Goal: Information Seeking & Learning: Learn about a topic

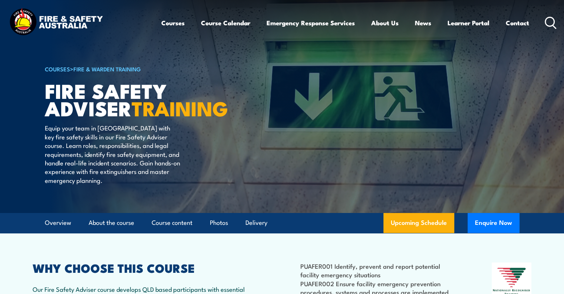
drag, startPoint x: 548, startPoint y: 20, endPoint x: 470, endPoint y: 41, distance: 80.9
click at [548, 20] on icon at bounding box center [551, 23] width 12 height 12
click at [548, 23] on icon at bounding box center [551, 23] width 12 height 12
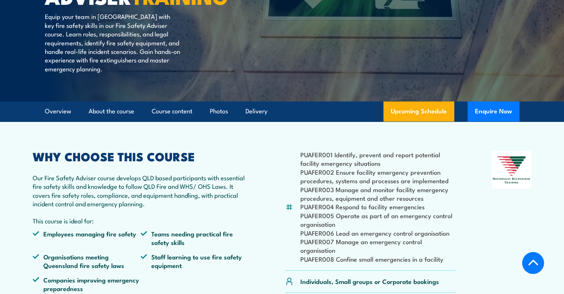
scroll to position [297, 0]
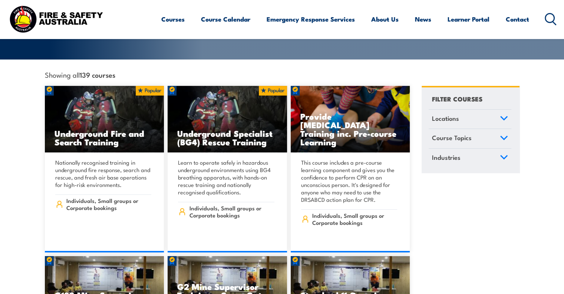
scroll to position [74, 0]
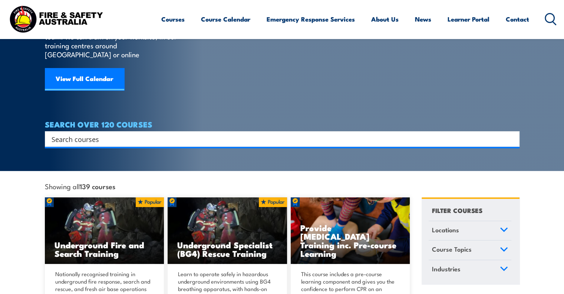
click at [88, 133] on input "Search input" at bounding box center [278, 138] width 452 height 11
paste input "Mental Health First Aid Standard Course"
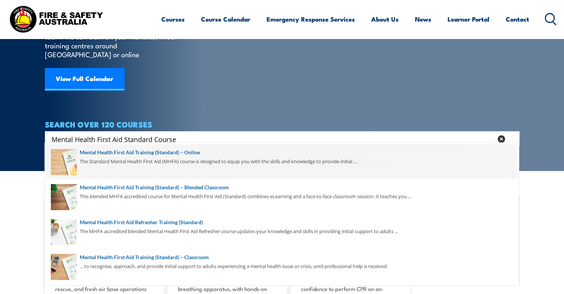
type input "Mental Health First Aid Standard Course"
click at [153, 154] on span at bounding box center [282, 161] width 471 height 35
